Goal: Task Accomplishment & Management: Manage account settings

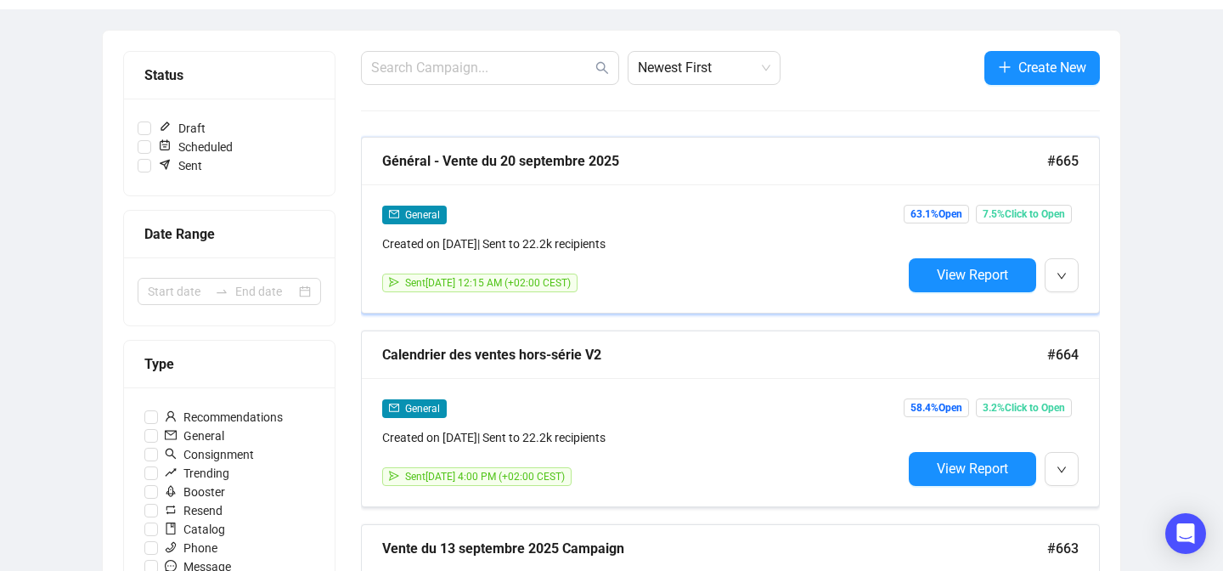
scroll to position [177, 0]
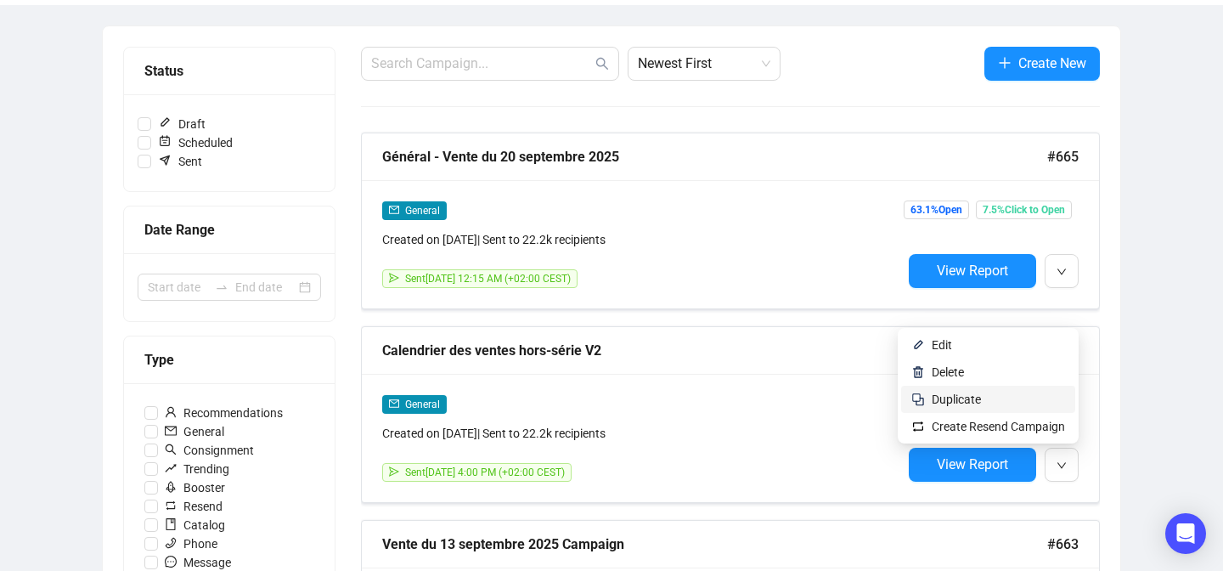
click at [1004, 397] on span "Duplicate" at bounding box center [998, 399] width 133 height 19
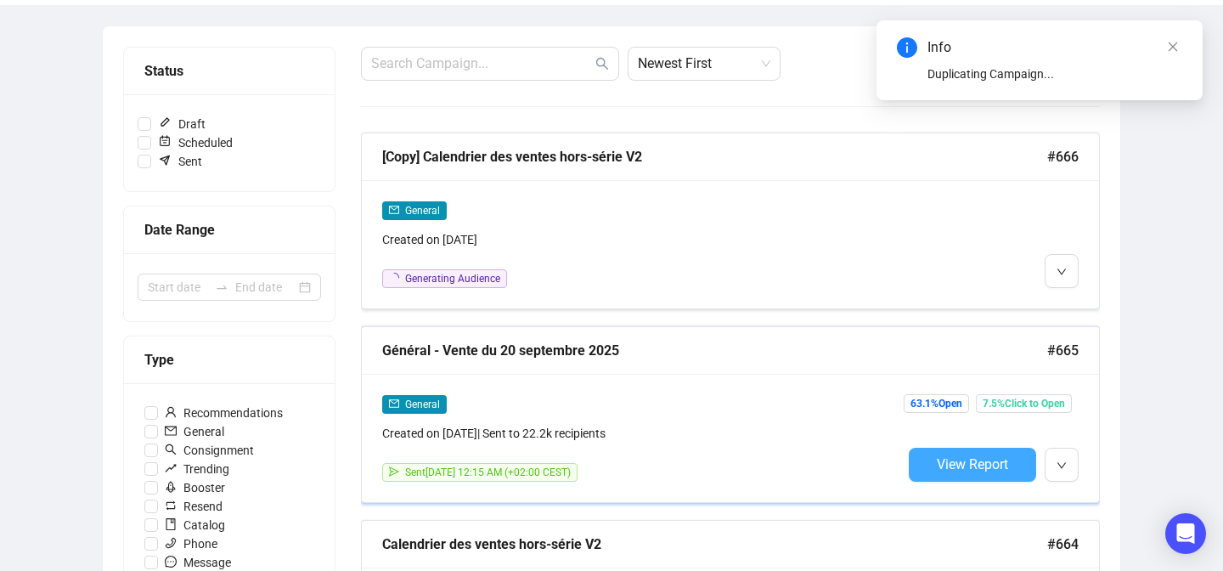
scroll to position [86, 0]
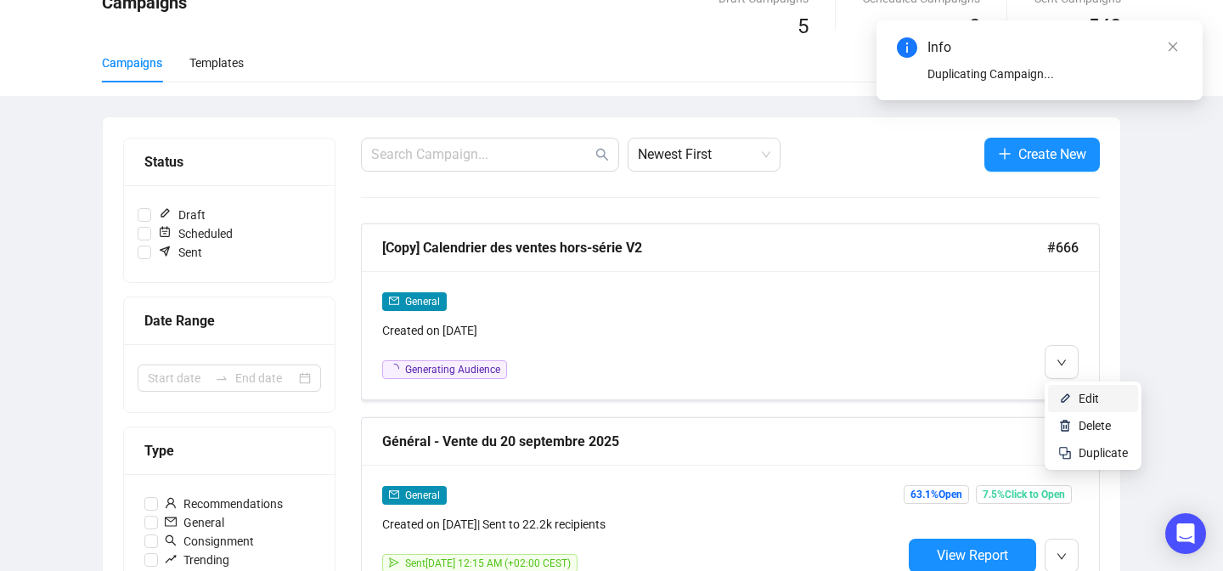
click at [1066, 386] on li "Edit" at bounding box center [1093, 398] width 90 height 27
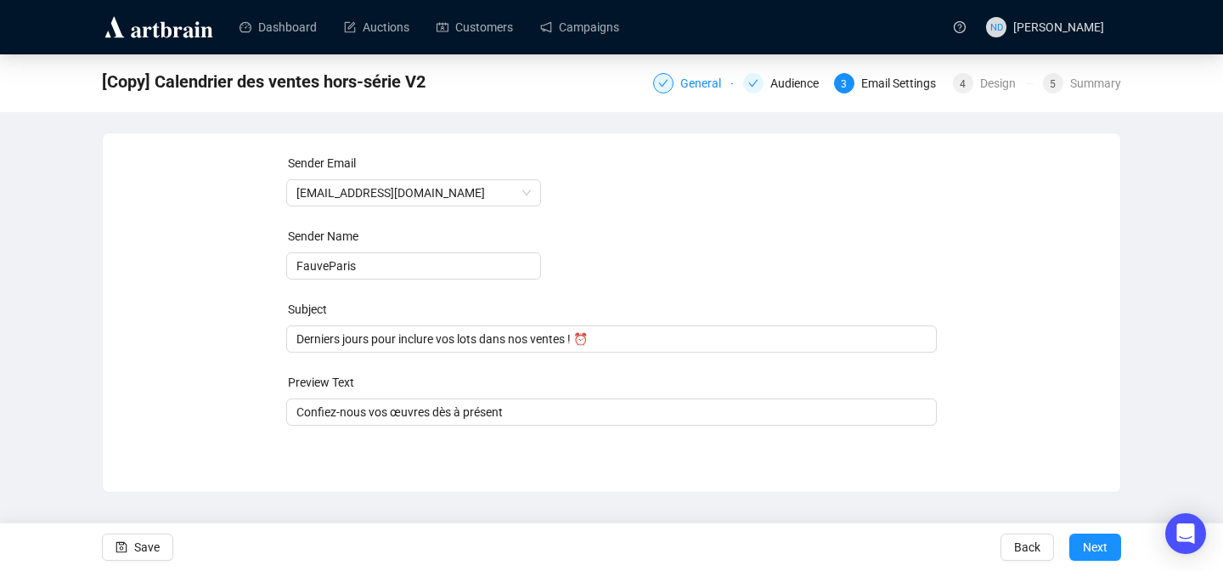
click at [684, 79] on div "General" at bounding box center [705, 83] width 51 height 20
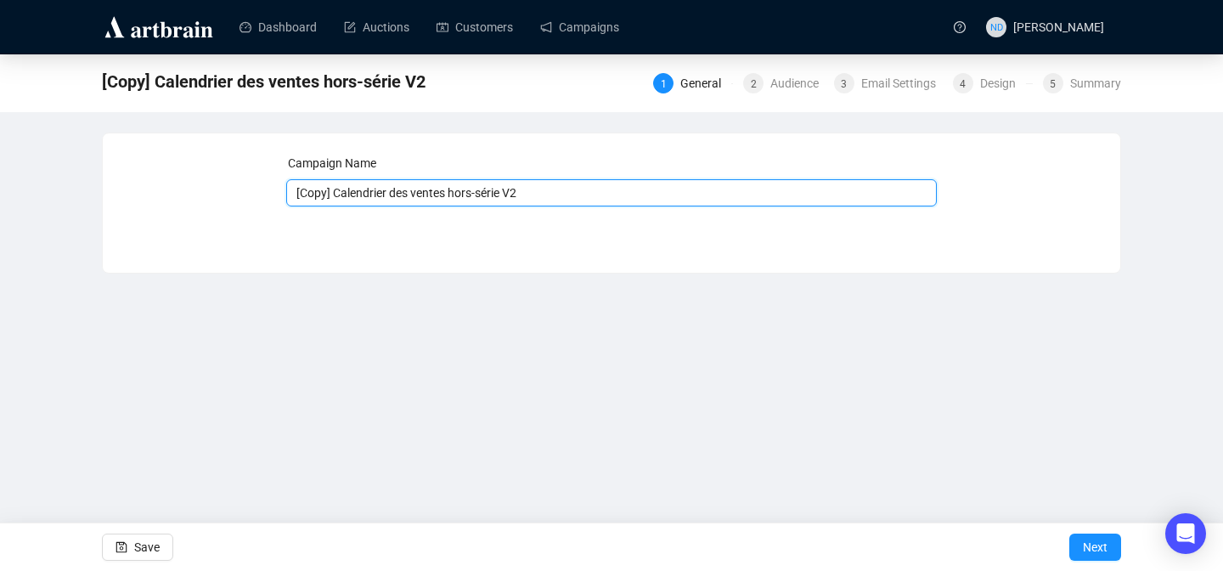
drag, startPoint x: 336, startPoint y: 194, endPoint x: 276, endPoint y: 195, distance: 60.3
click at [276, 195] on div "Campaign Name [Copy] Calendrier des ventes hors-série V2 Save Next" at bounding box center [611, 190] width 977 height 73
type input "Calendrier des ventes hors-série V2"
drag, startPoint x: 509, startPoint y: 189, endPoint x: 285, endPoint y: 194, distance: 223.4
click at [284, 194] on div "Campaign Name Calendrier des ventes hors-série V2 Save Next" at bounding box center [611, 190] width 977 height 73
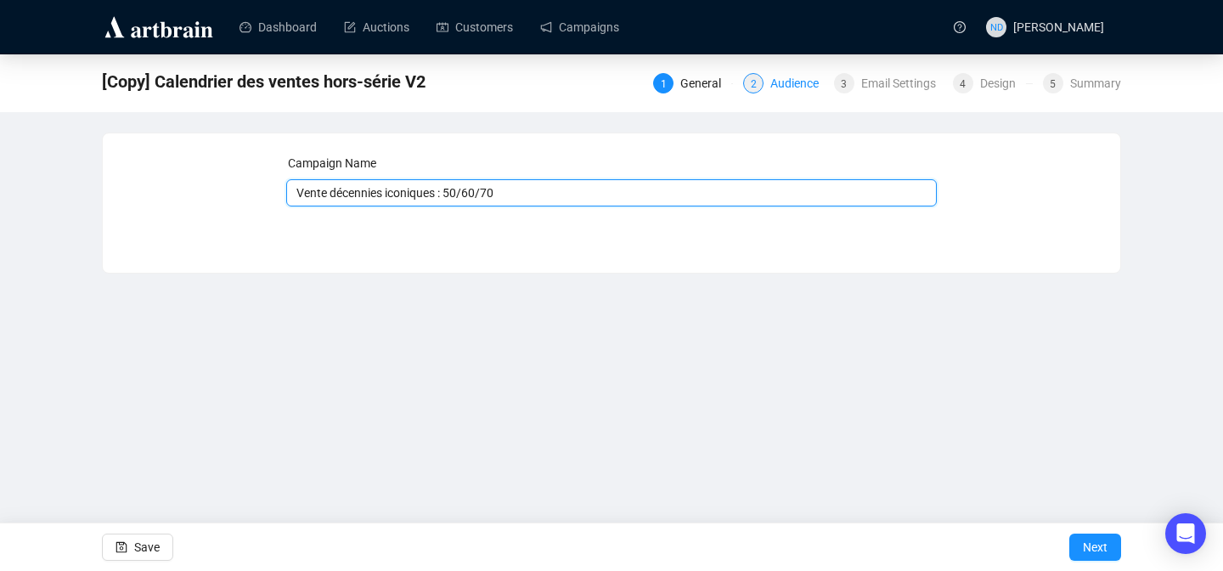
type input "Vente décennies iconiques : 50/60/70"
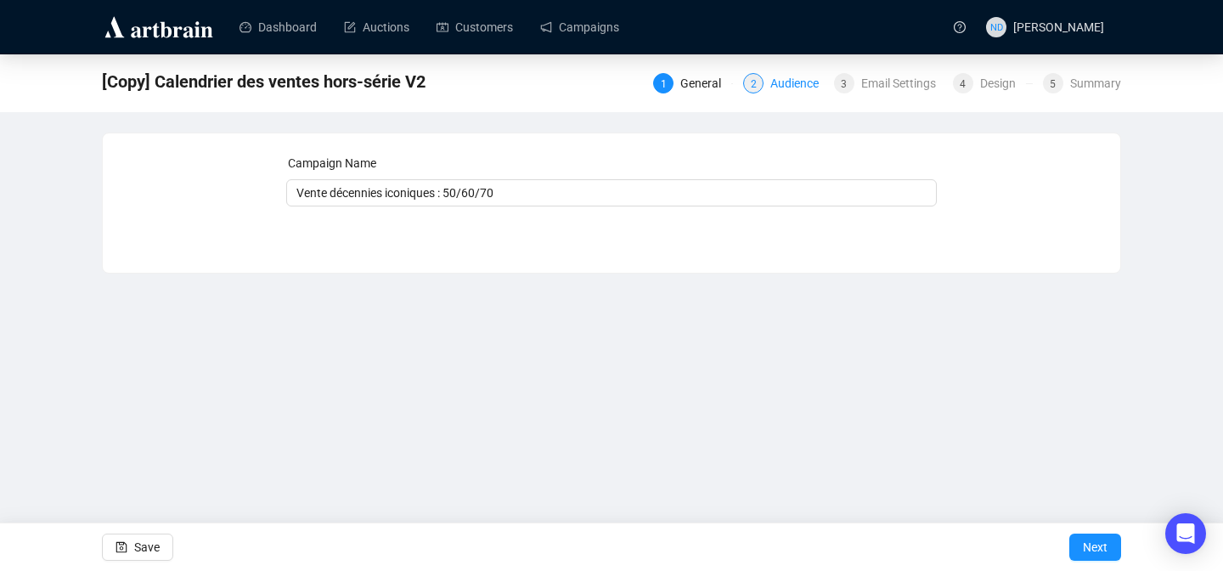
click at [803, 82] on div "Audience" at bounding box center [799, 83] width 59 height 20
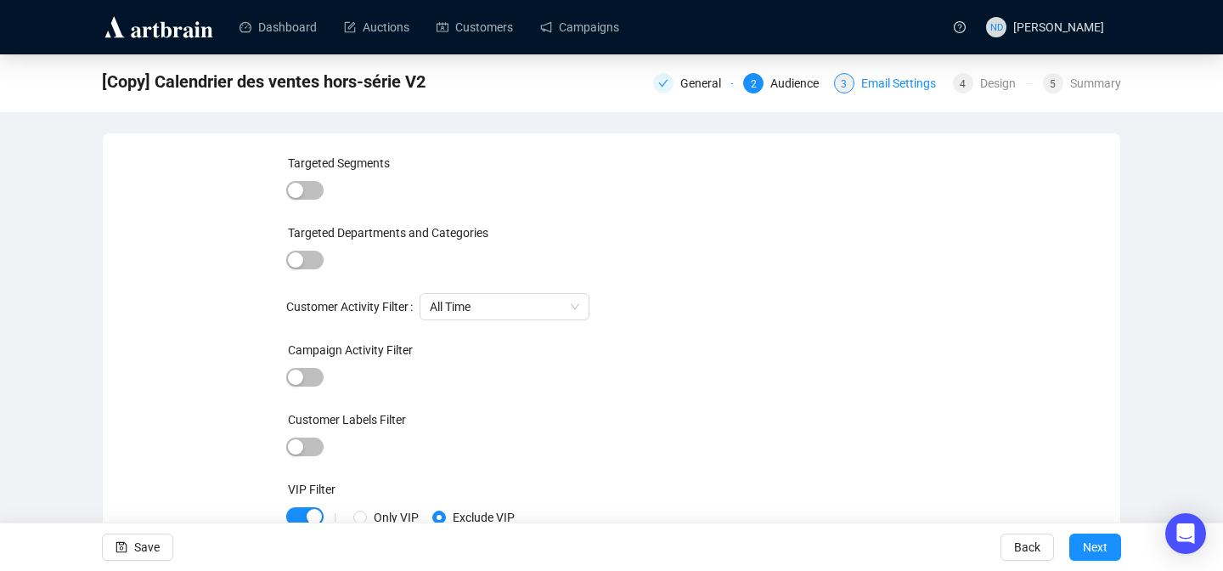
click at [891, 91] on div "Email Settings" at bounding box center [903, 83] width 85 height 20
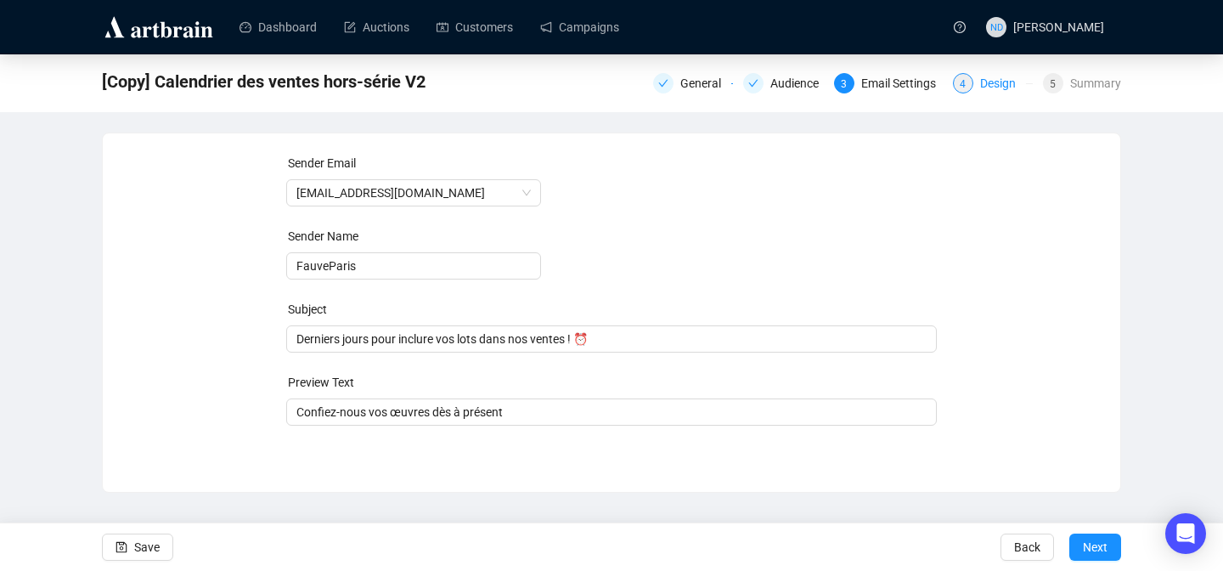
click at [1007, 78] on div "Design" at bounding box center [1003, 83] width 46 height 20
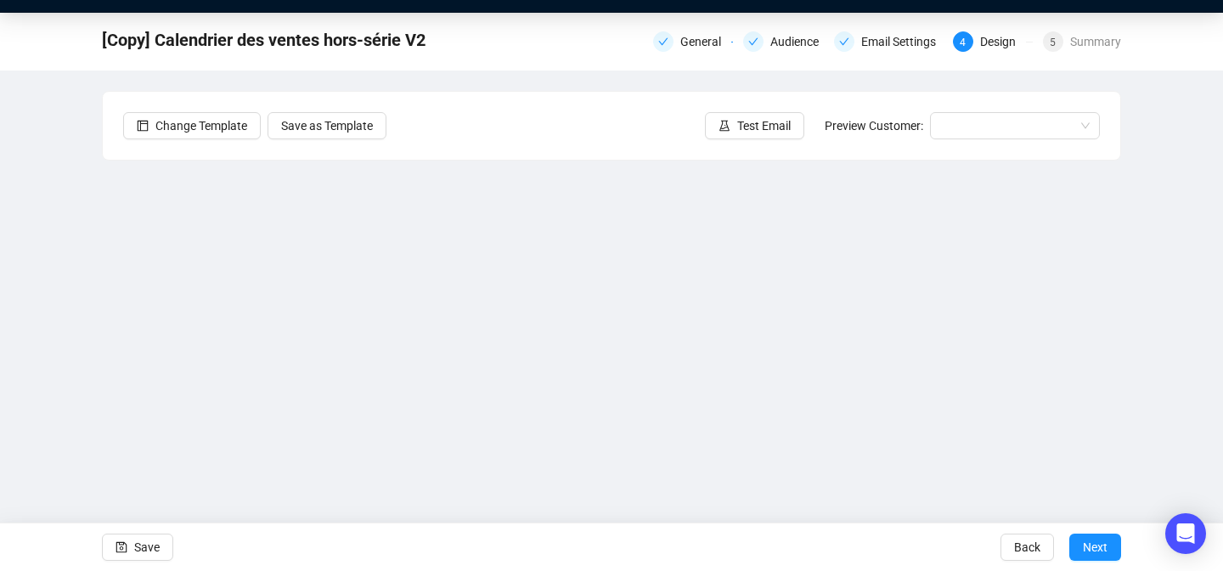
scroll to position [39, 0]
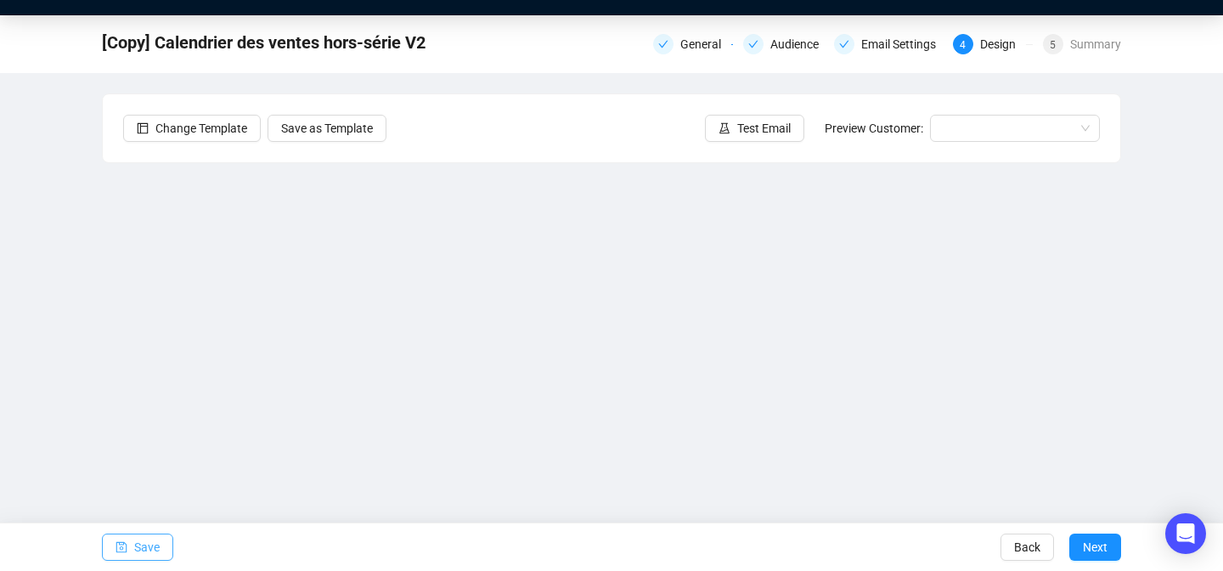
click at [153, 538] on span "Save" at bounding box center [146, 547] width 25 height 48
click at [134, 543] on span "Save" at bounding box center [146, 547] width 25 height 48
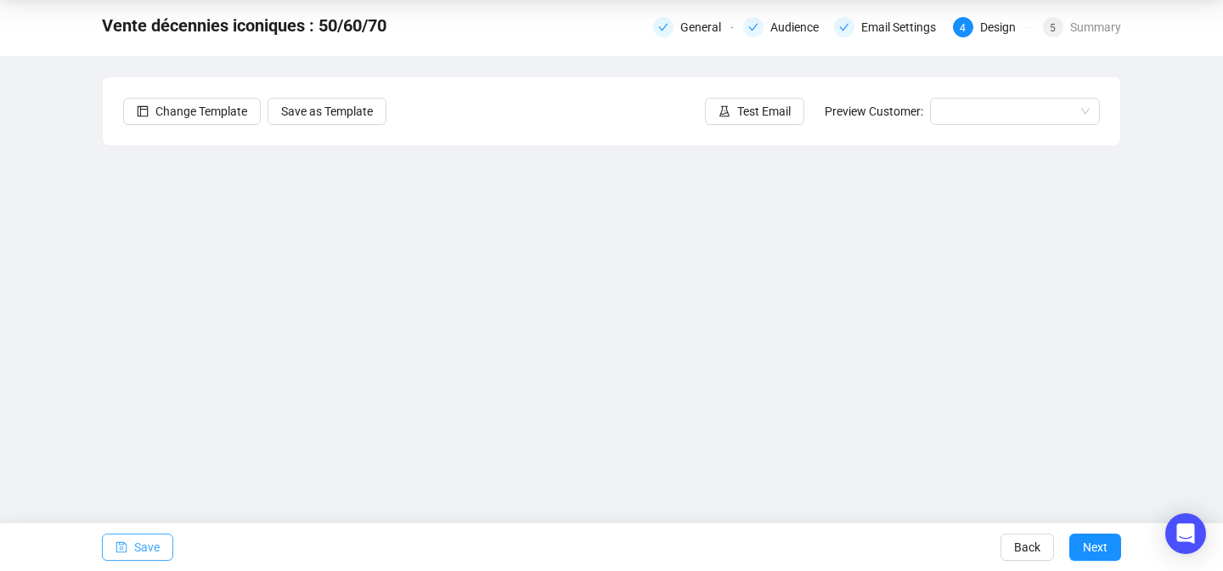
click at [155, 544] on span "Save" at bounding box center [146, 547] width 25 height 48
click at [121, 549] on icon "save" at bounding box center [121, 547] width 11 height 11
click at [143, 547] on span "Save" at bounding box center [146, 547] width 25 height 48
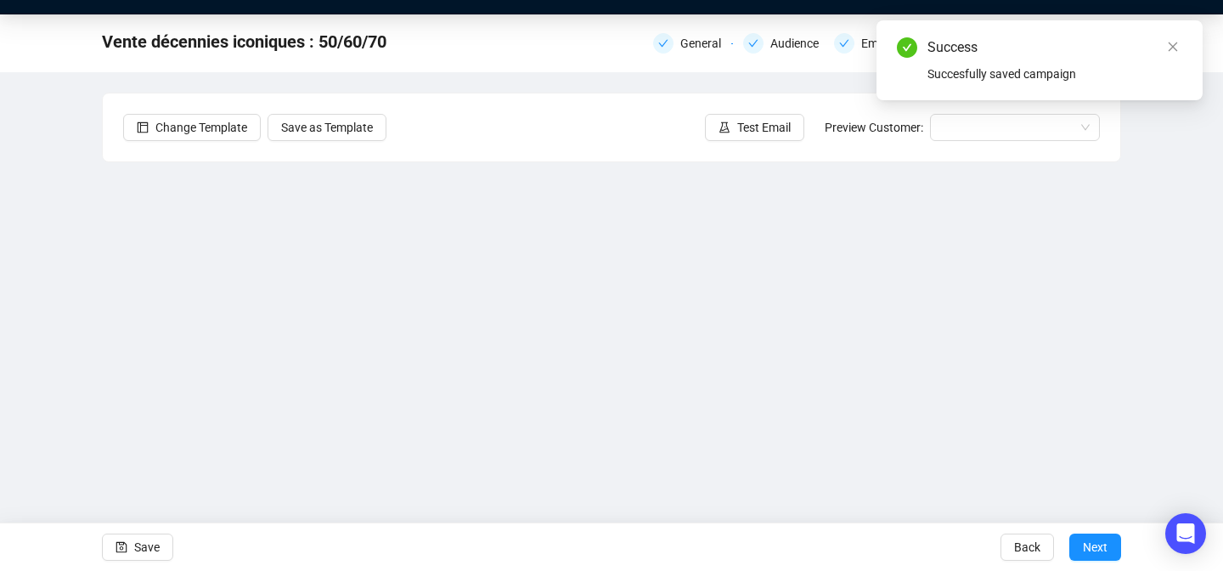
scroll to position [18, 0]
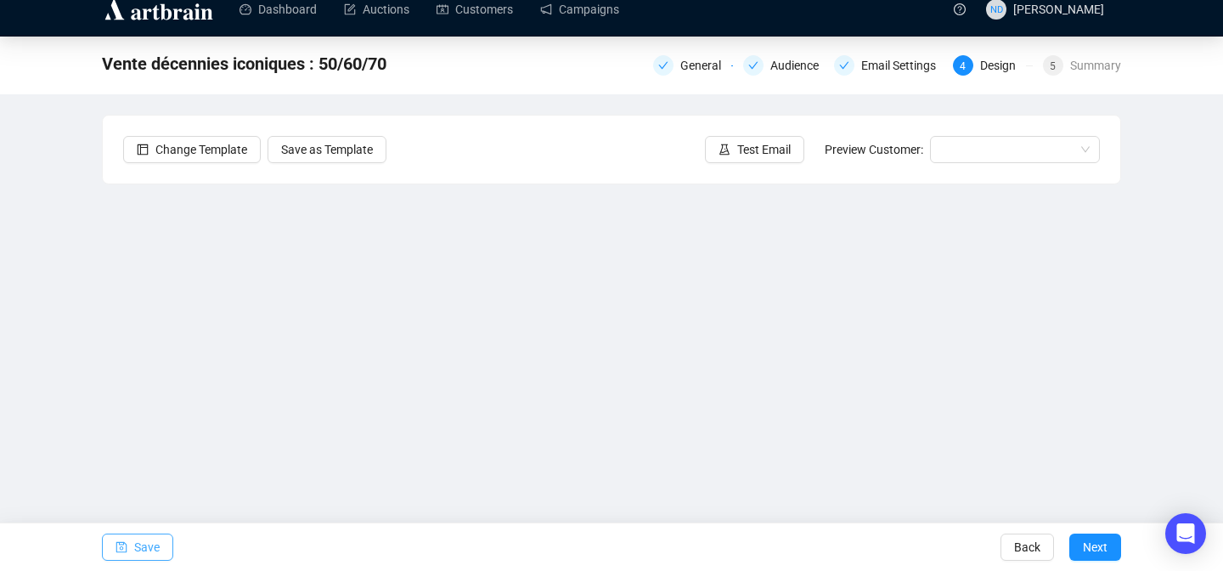
click at [137, 549] on span "Save" at bounding box center [146, 547] width 25 height 48
click at [150, 551] on span "Save" at bounding box center [146, 547] width 25 height 48
click at [788, 59] on div "Audience" at bounding box center [799, 65] width 59 height 20
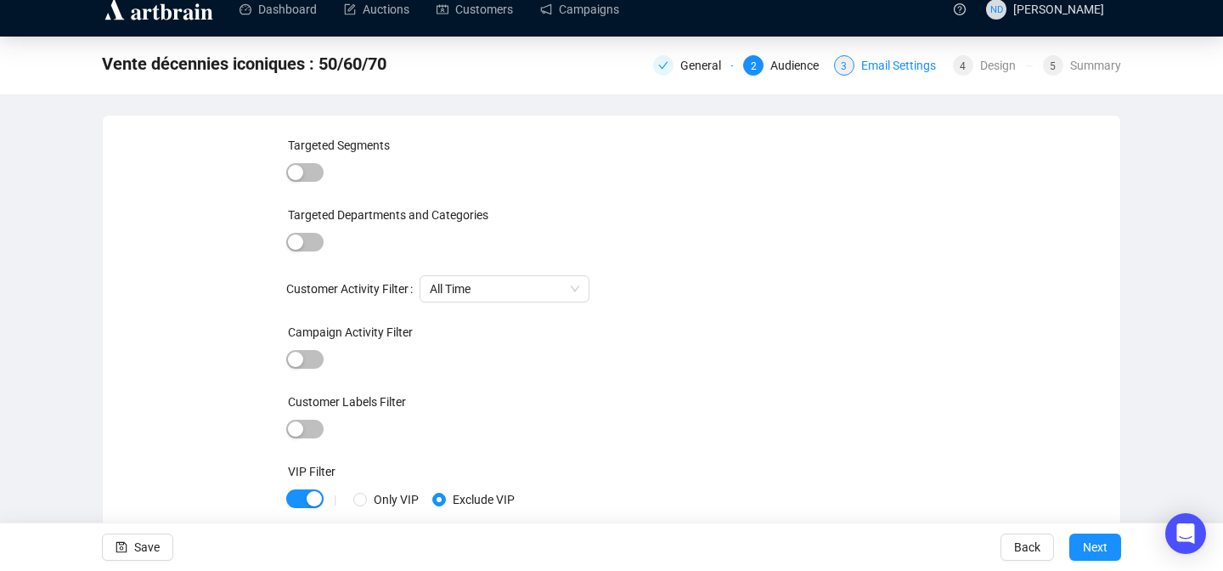
click at [903, 57] on div "Email Settings" at bounding box center [903, 65] width 85 height 20
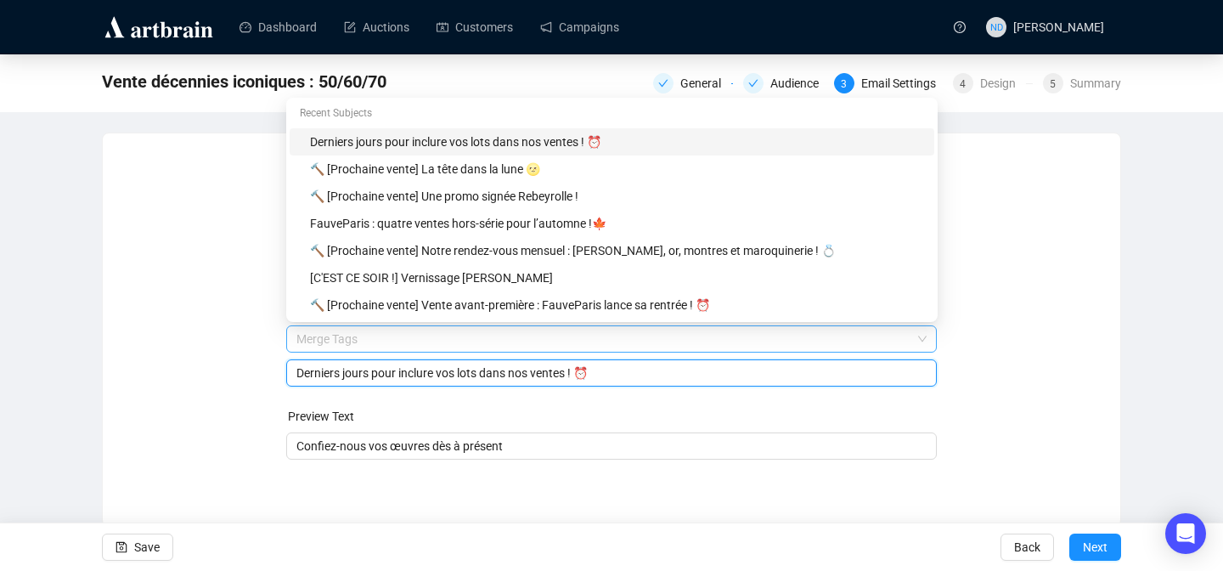
drag, startPoint x: 601, startPoint y: 338, endPoint x: 593, endPoint y: 342, distance: 9.5
click at [593, 338] on body "Dashboard Auctions Customers Campaigns ND [PERSON_NAME] Vente décennies iconiqu…" at bounding box center [611, 285] width 1223 height 571
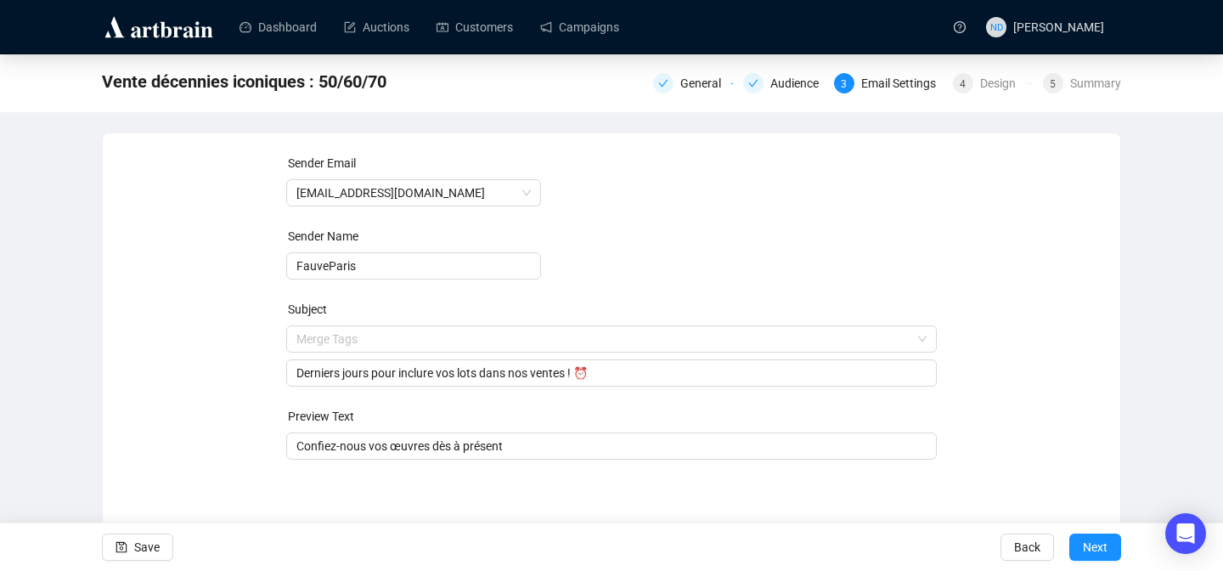
click at [577, 386] on form "Sender Email [EMAIL_ADDRESS][DOMAIN_NAME] Sender Name FauveParis Subject Merge …" at bounding box center [611, 307] width 651 height 306
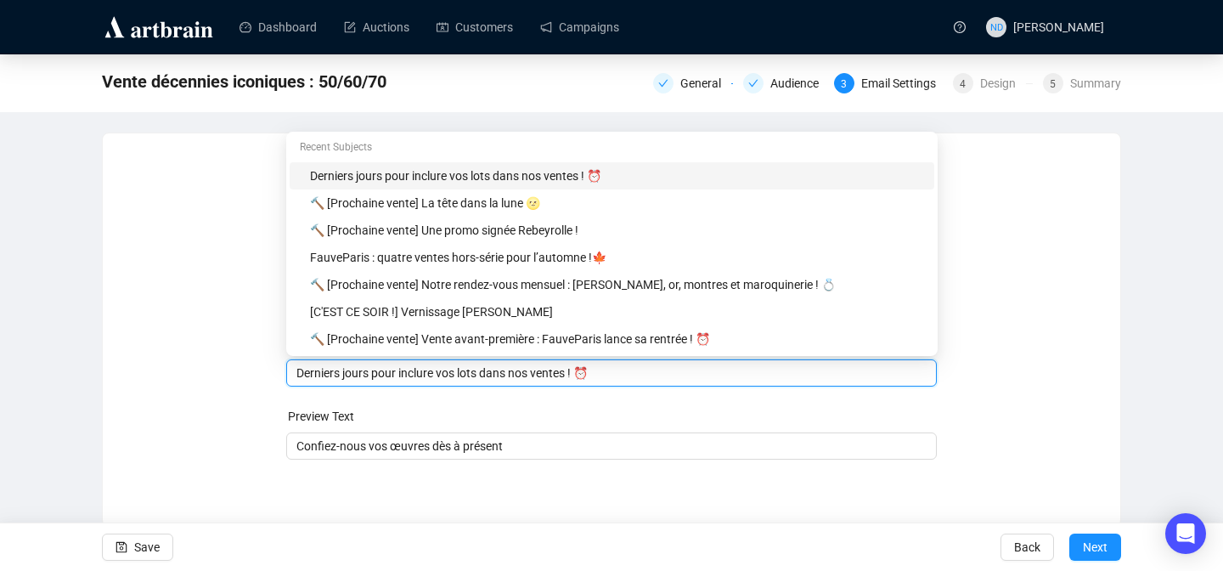
click at [538, 378] on input "Derniers jours pour inclure vos lots dans nos ventes ! ⏰" at bounding box center [611, 372] width 631 height 19
click at [590, 373] on input "Derniers jours pour inclure vos lots dans notre ventes ! ⏰" at bounding box center [611, 372] width 631 height 19
type input "Derniers jours pour inclure vos lots dans notre vente dédiée aux années 50/60/7…"
click at [746, 403] on form "Sender Email [EMAIL_ADDRESS][DOMAIN_NAME] Sender Name FauveParis Subject Merge …" at bounding box center [611, 307] width 651 height 306
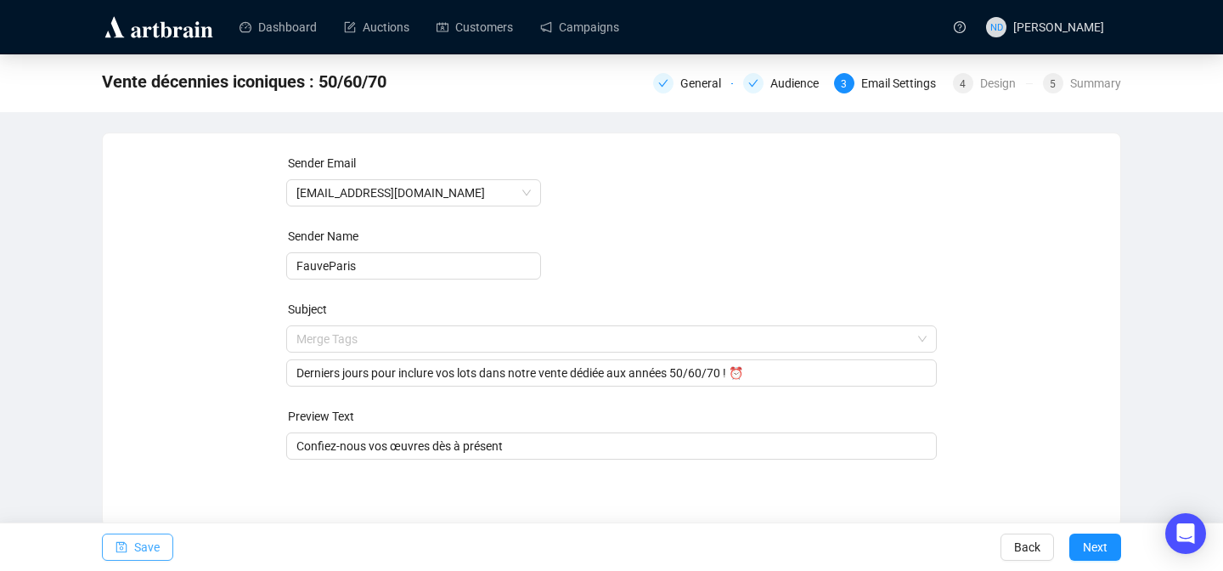
click at [144, 549] on span "Save" at bounding box center [146, 547] width 25 height 48
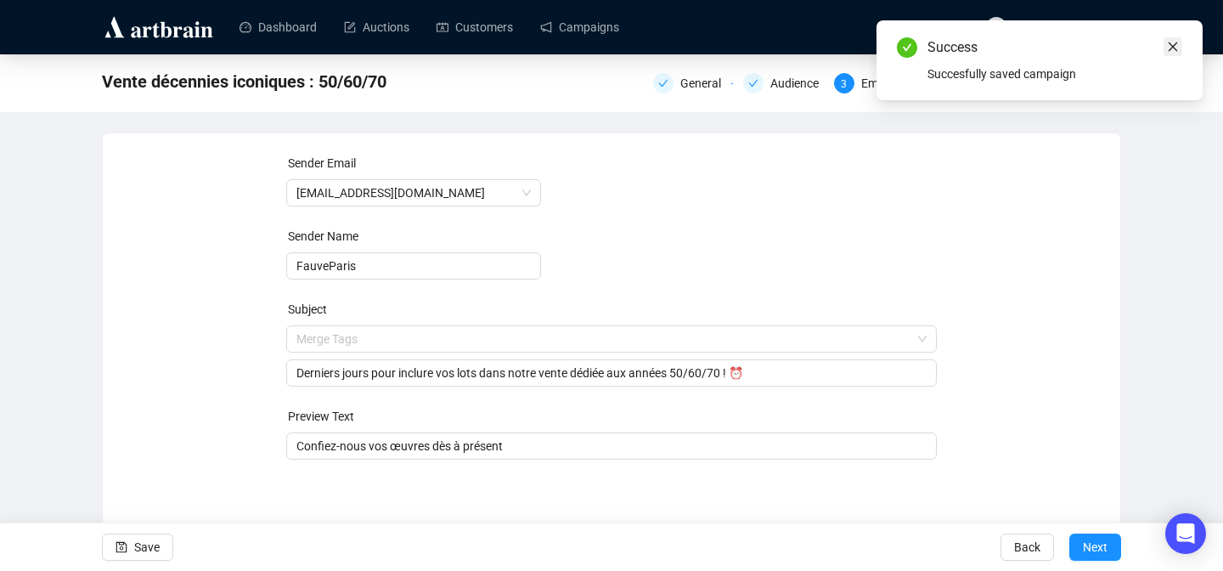
click at [1176, 49] on icon "close" at bounding box center [1173, 46] width 9 height 9
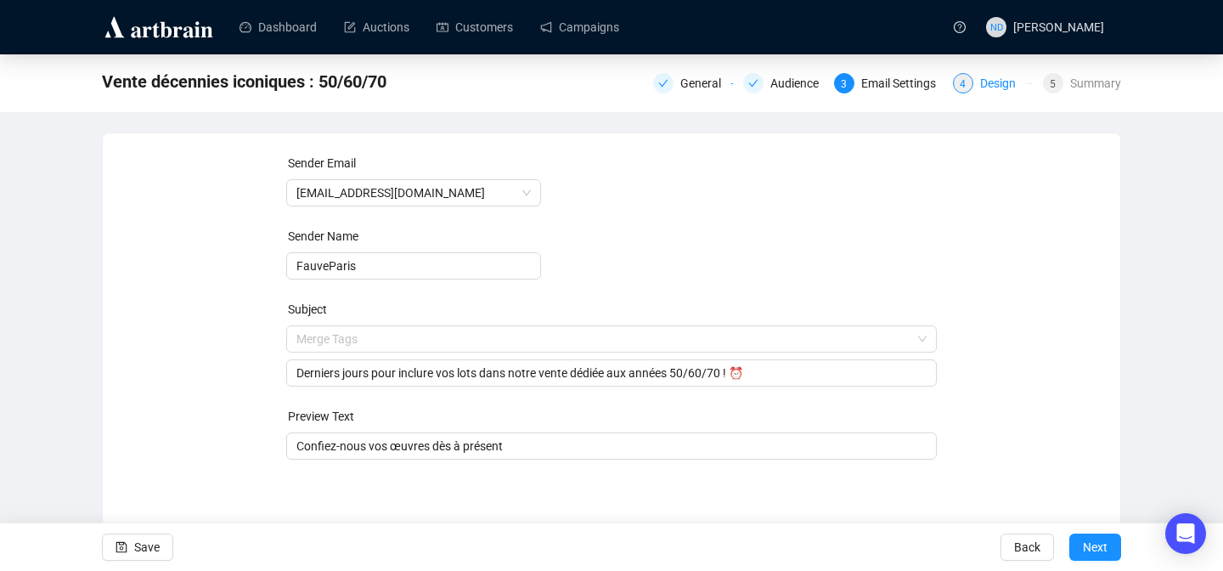
click at [980, 91] on div "Design" at bounding box center [1003, 83] width 46 height 20
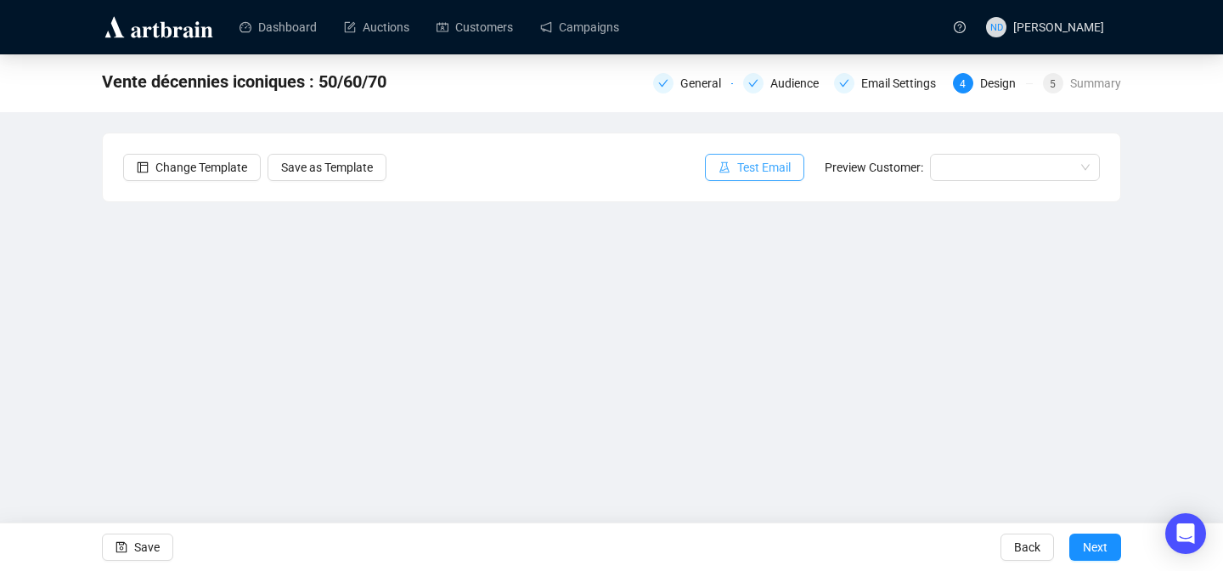
click at [763, 166] on span "Test Email" at bounding box center [763, 167] width 53 height 19
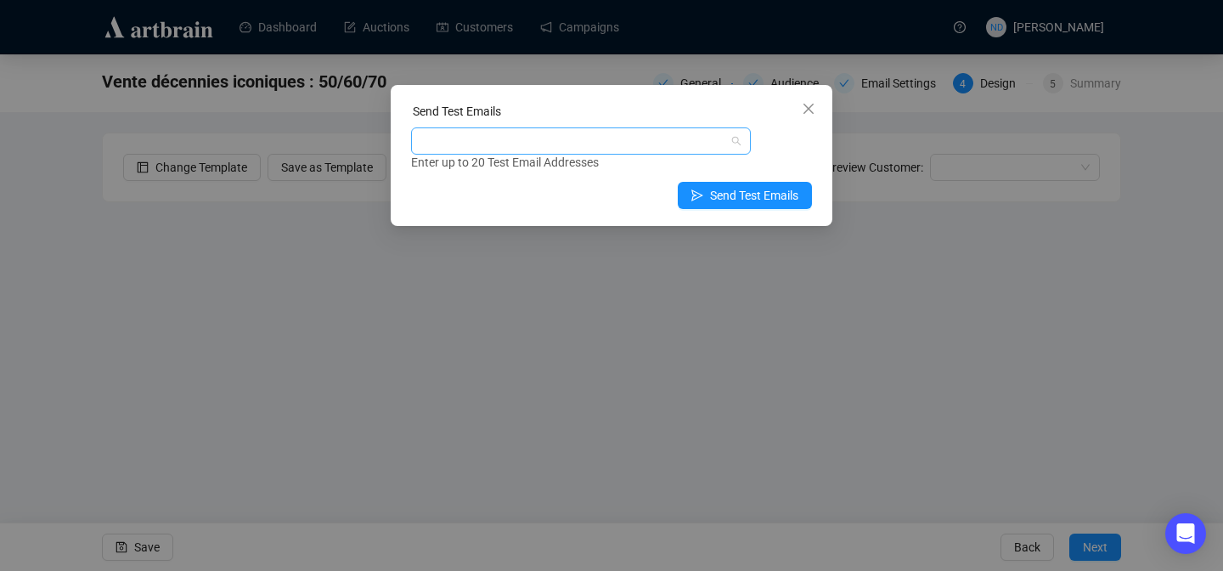
click at [539, 134] on div at bounding box center [571, 141] width 315 height 24
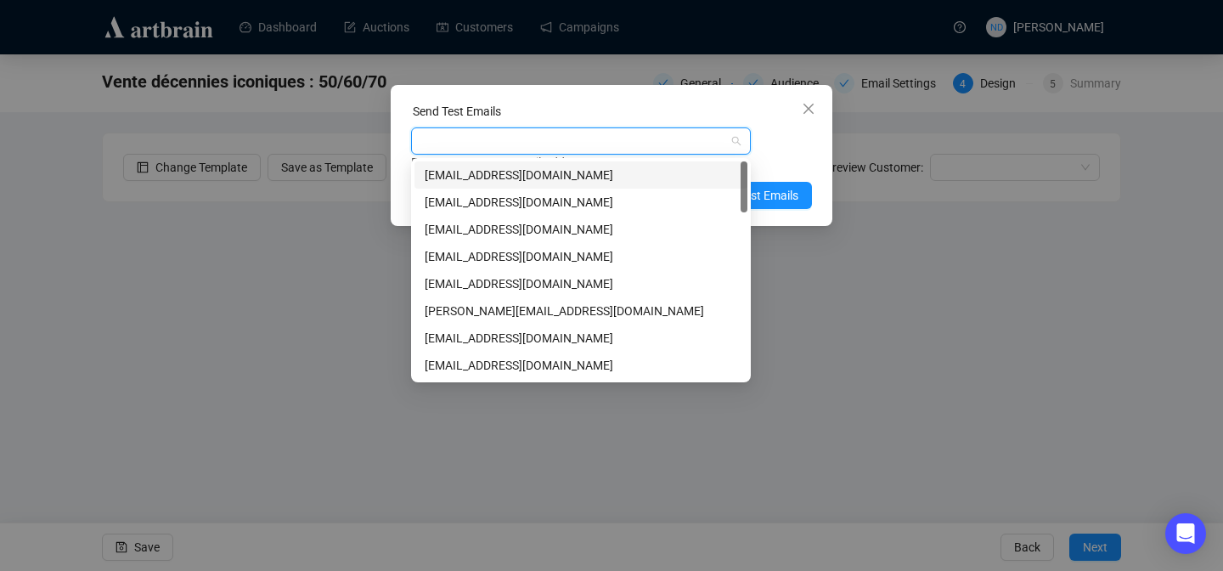
click at [539, 134] on div at bounding box center [571, 141] width 315 height 24
type input "ND"
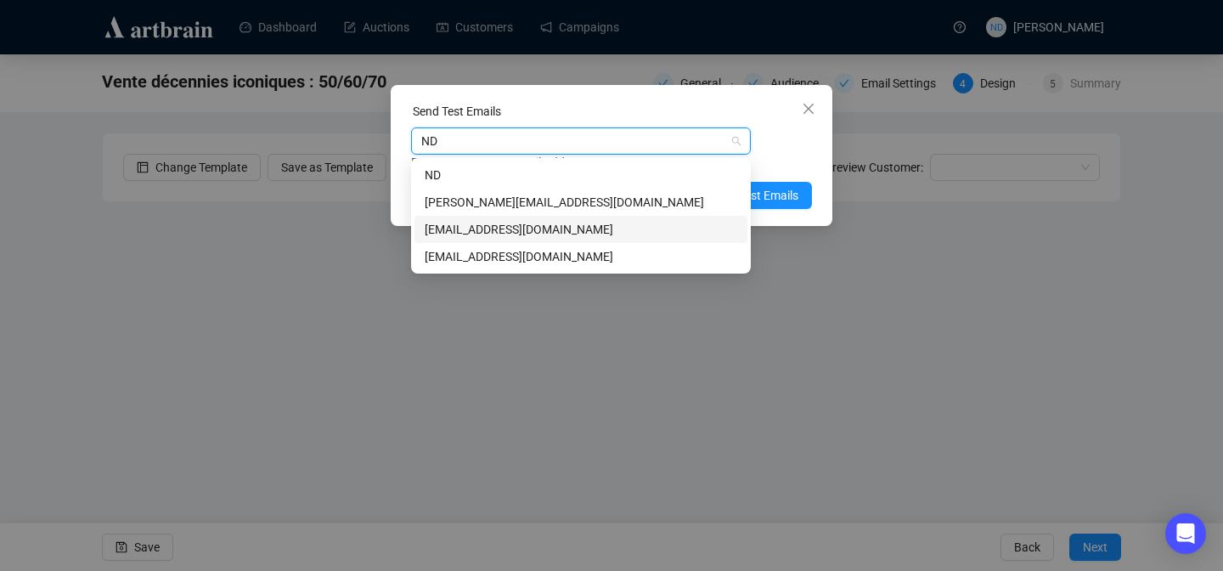
click at [440, 220] on div "[EMAIL_ADDRESS][DOMAIN_NAME]" at bounding box center [581, 229] width 313 height 19
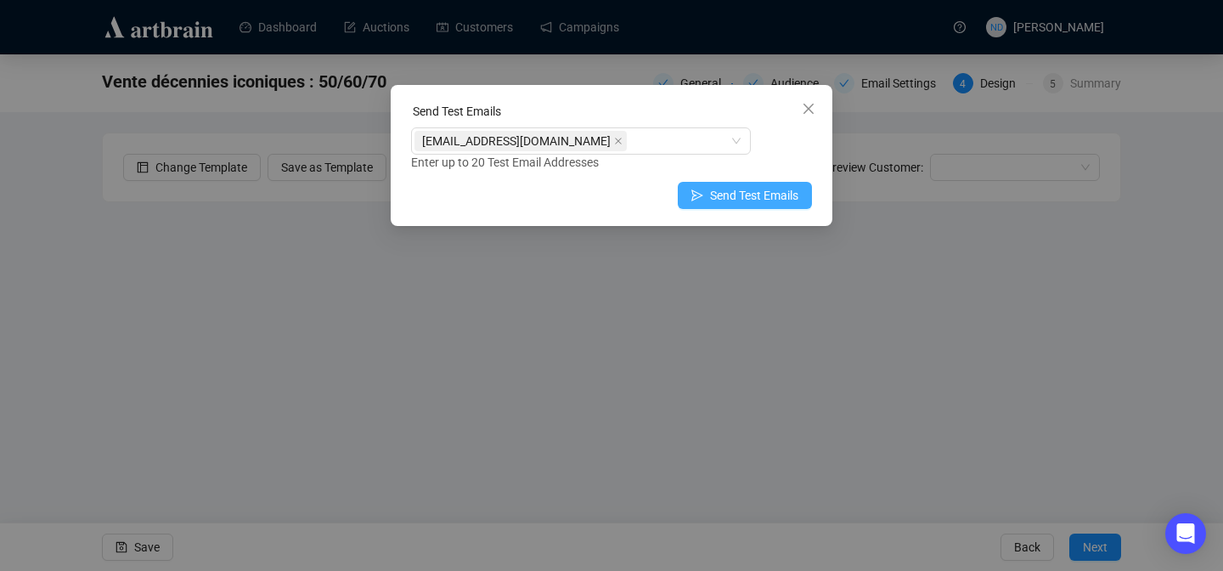
click at [784, 200] on span "Send Test Emails" at bounding box center [754, 195] width 88 height 19
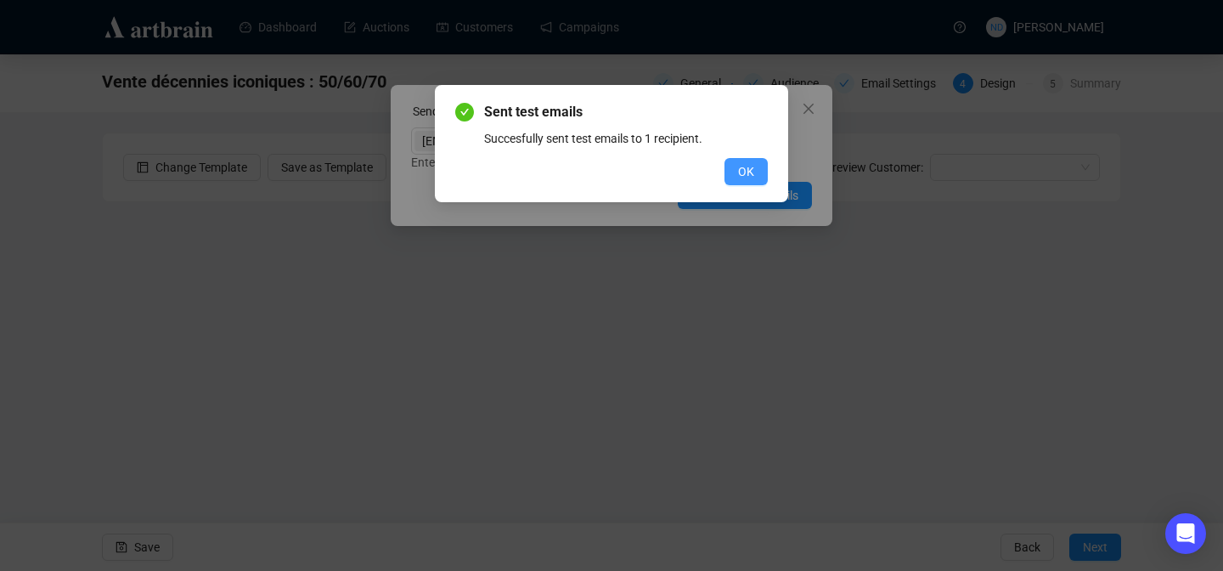
click at [752, 169] on span "OK" at bounding box center [746, 171] width 16 height 19
